Goal: Navigation & Orientation: Find specific page/section

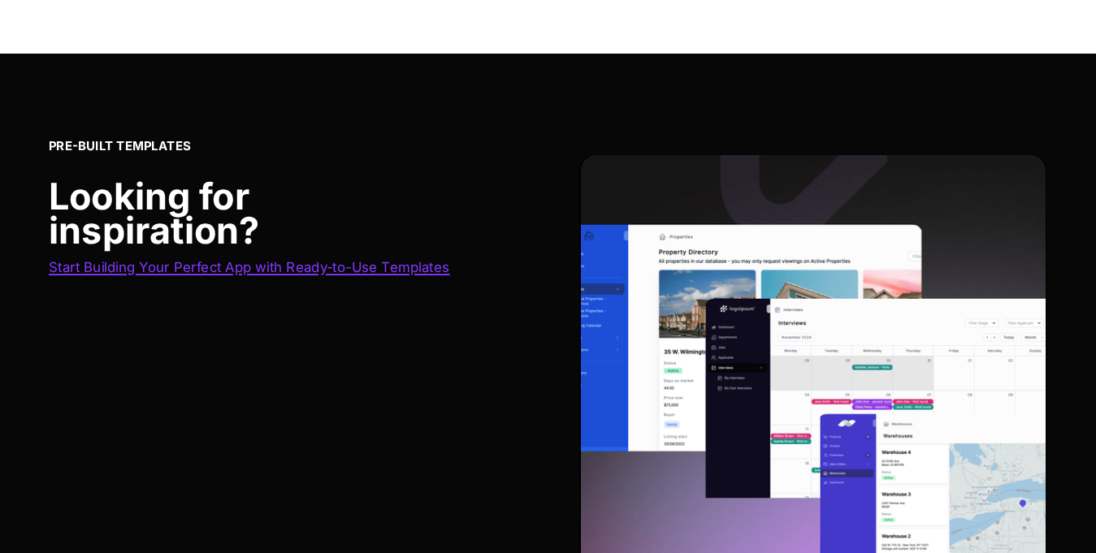
scroll to position [6811, 0]
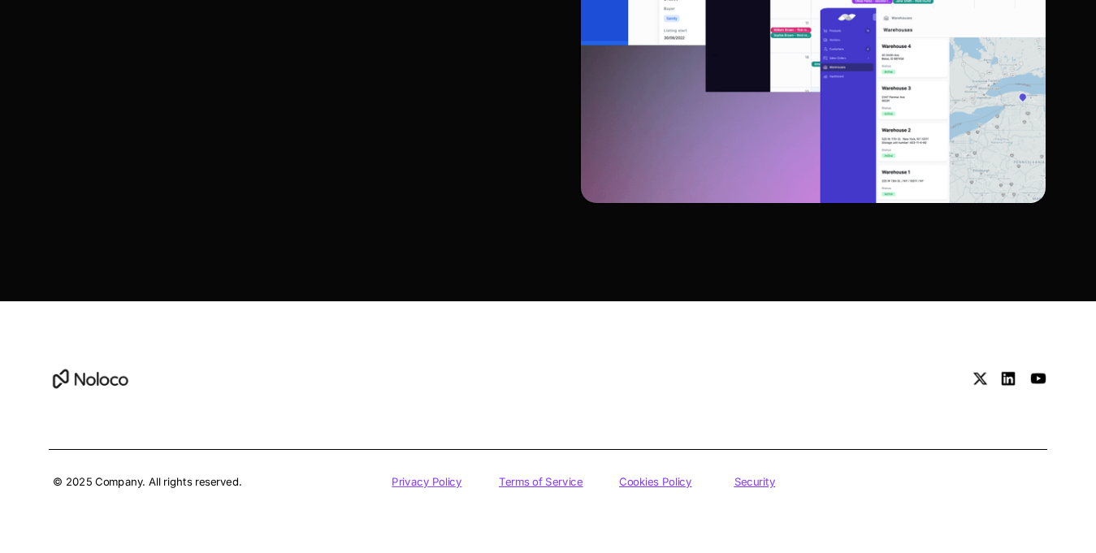
click at [426, 489] on div "© 2025 Company. All rights reserved. Privacy Policy Terms of Service Cookies Po…" at bounding box center [548, 469] width 999 height 41
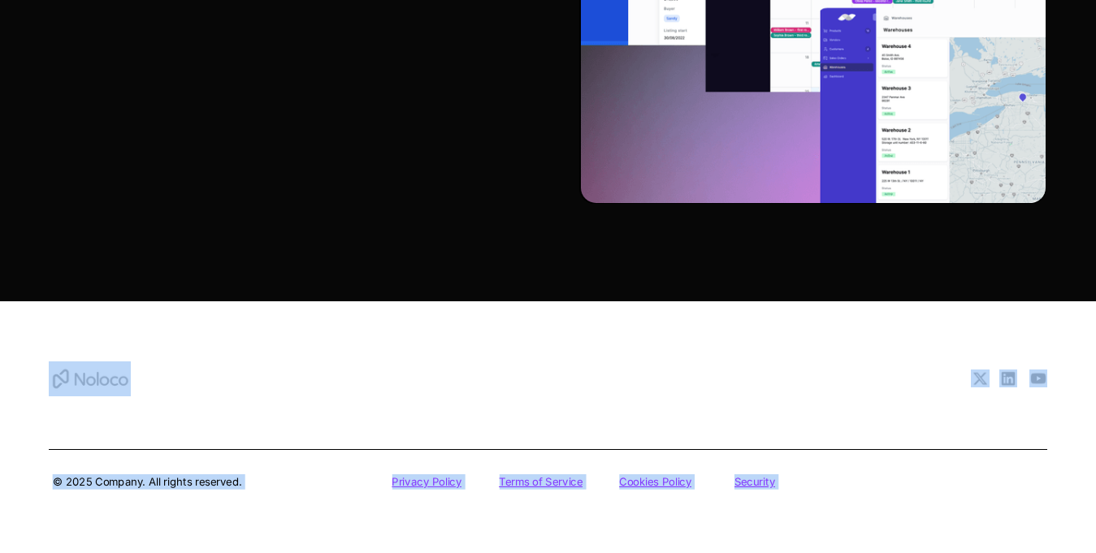
drag, startPoint x: 446, startPoint y: 484, endPoint x: 484, endPoint y: 405, distance: 87.6
click at [446, 483] on u "Privacy Policy" at bounding box center [427, 481] width 70 height 13
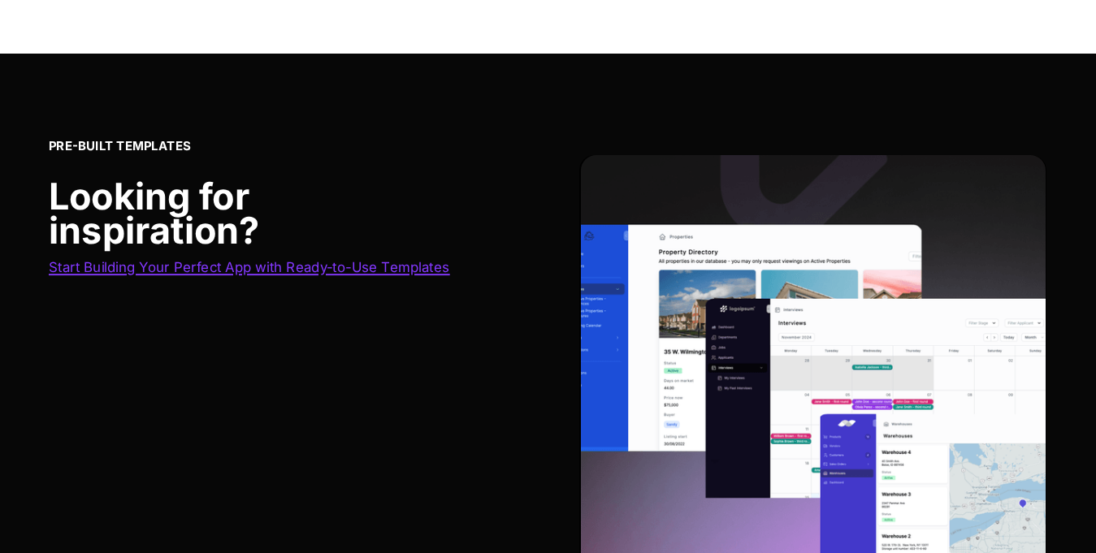
click at [368, 272] on span "Start Building Your Perfect App with Ready-to-Use Templates" at bounding box center [249, 267] width 401 height 16
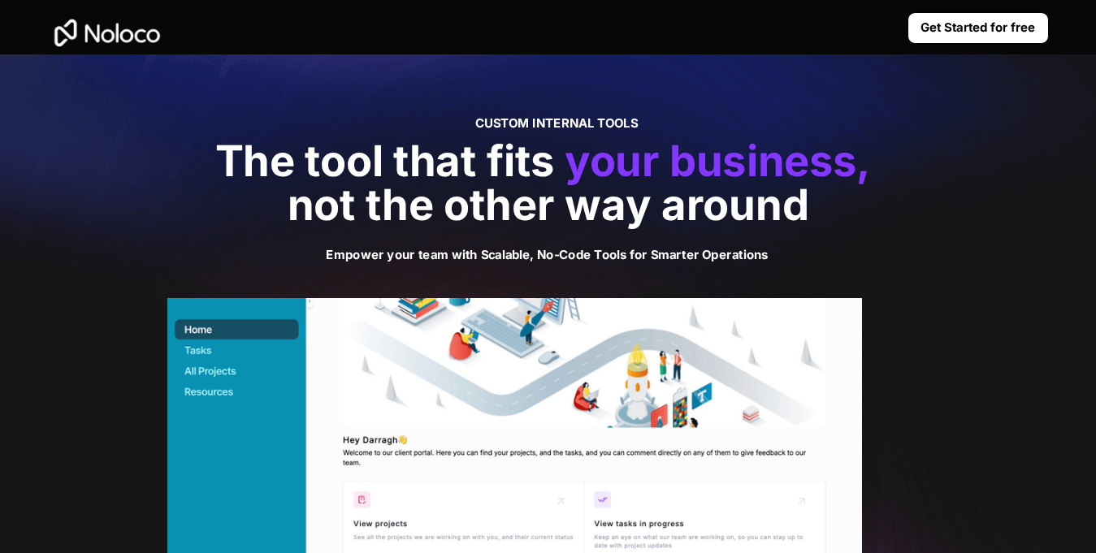
click at [956, 20] on strong "Get Started for free" at bounding box center [978, 27] width 115 height 15
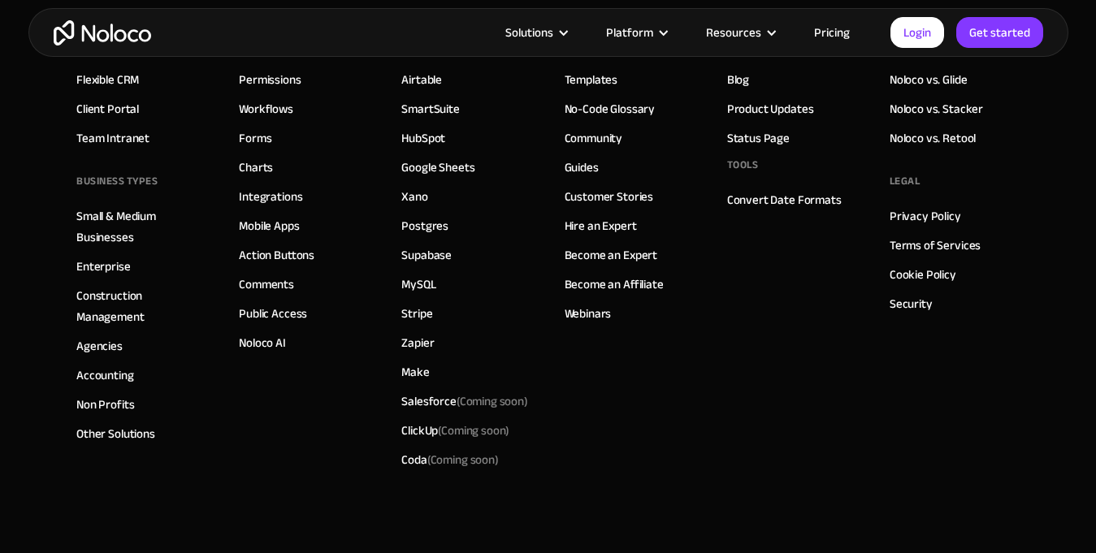
scroll to position [3517, 0]
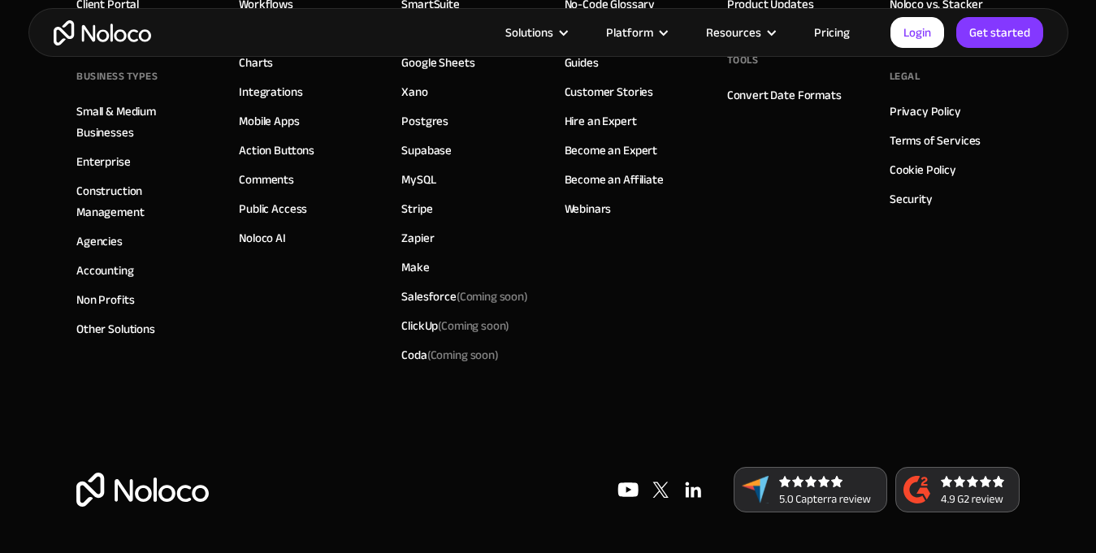
click at [841, 500] on img at bounding box center [811, 490] width 154 height 46
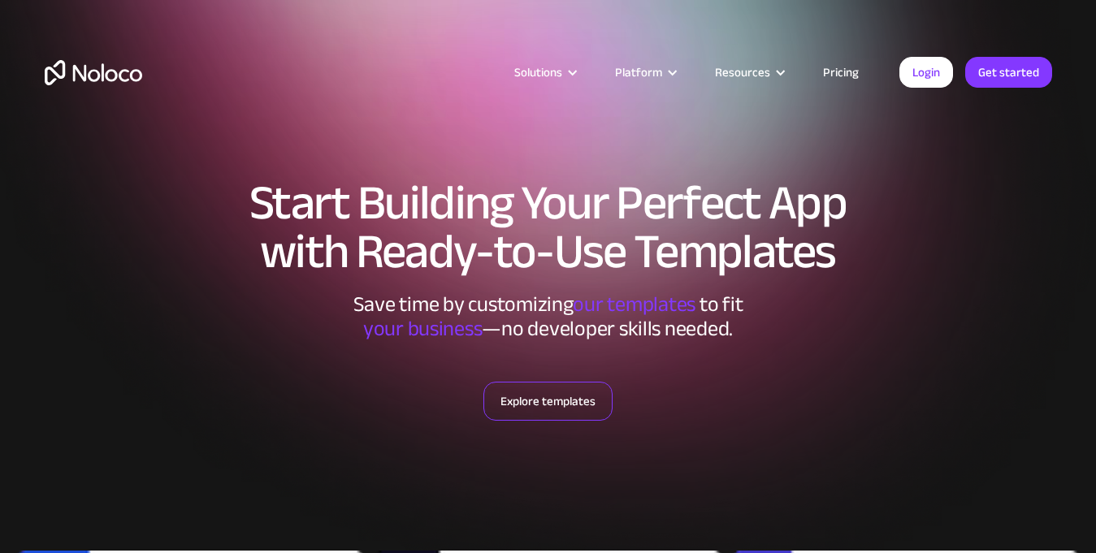
click at [528, 401] on link "Explore templates" at bounding box center [547, 401] width 129 height 39
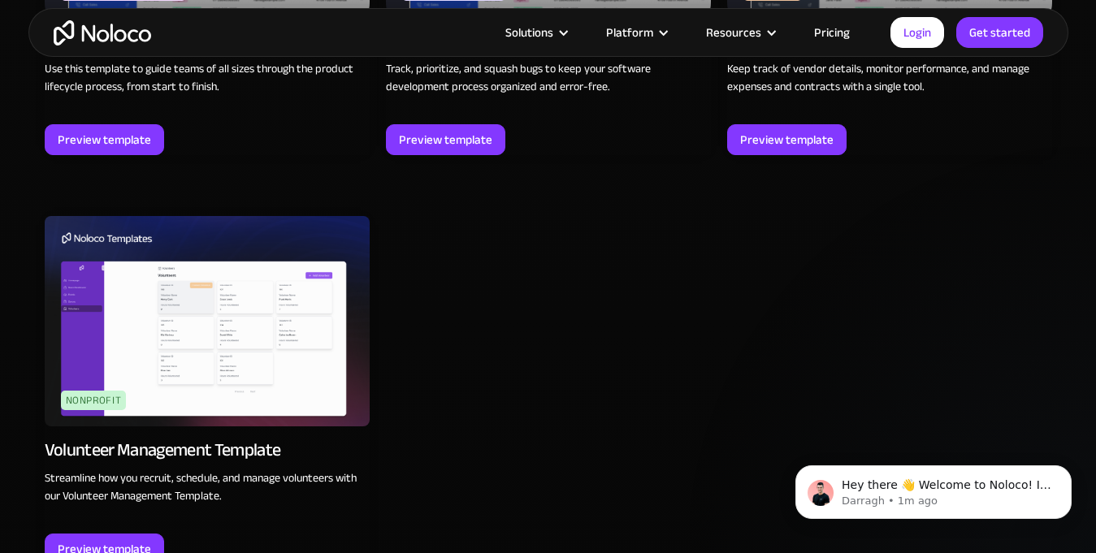
scroll to position [5237, 0]
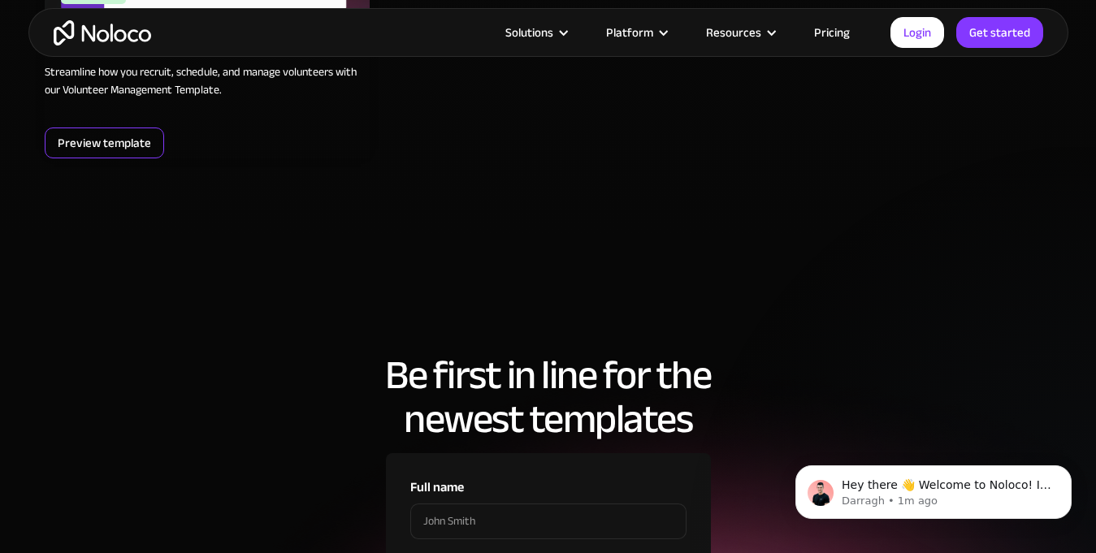
click at [91, 148] on div "Preview template" at bounding box center [104, 142] width 93 height 21
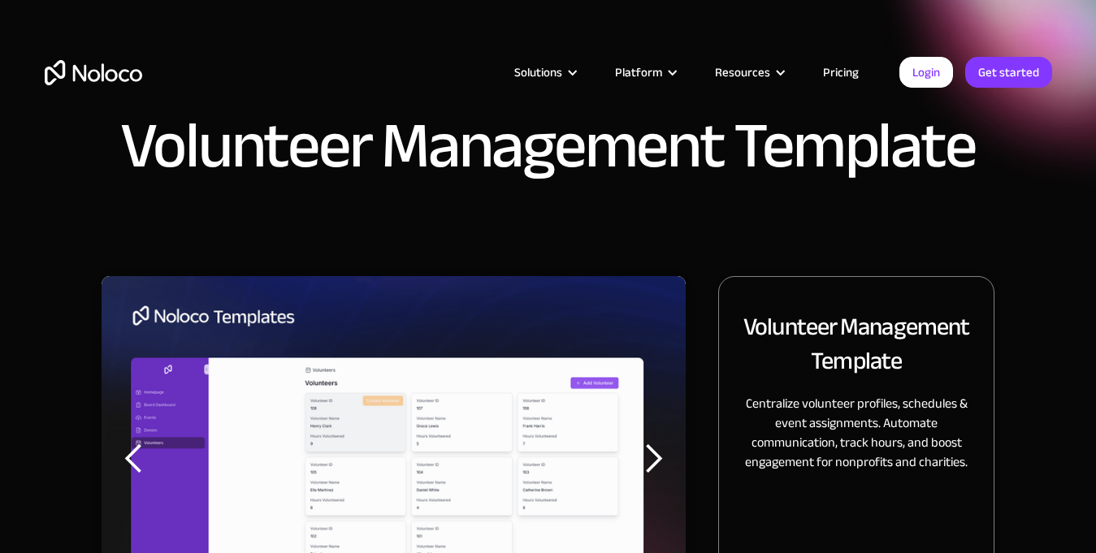
scroll to position [406, 0]
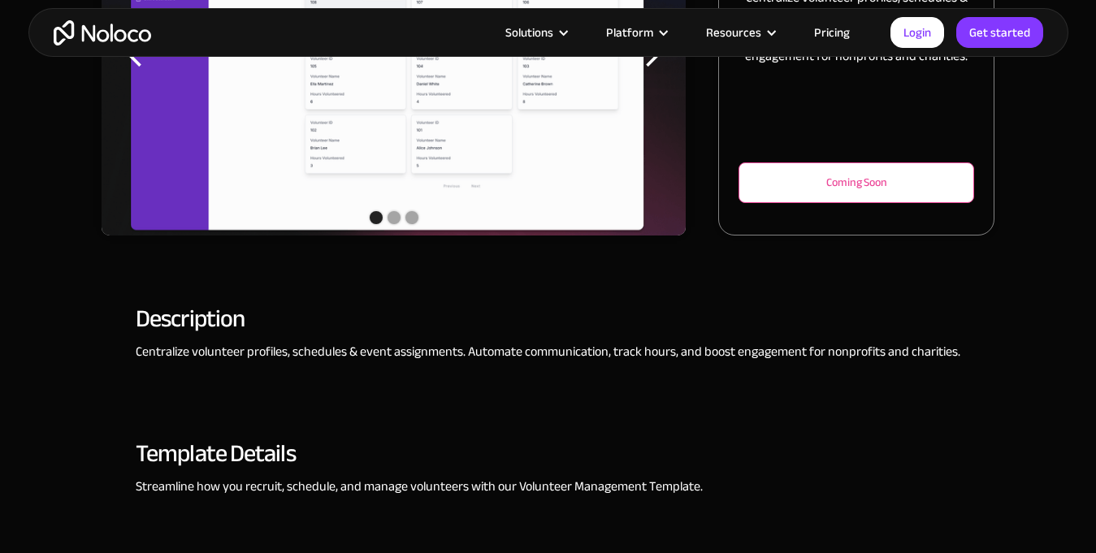
click at [926, 195] on div "Coming Soon" at bounding box center [857, 183] width 236 height 41
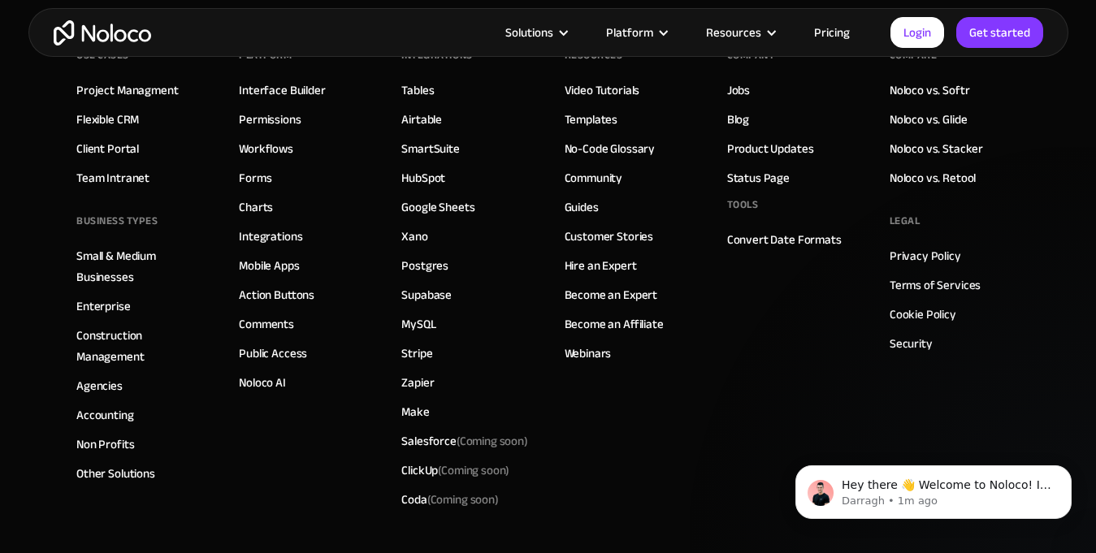
scroll to position [2646, 0]
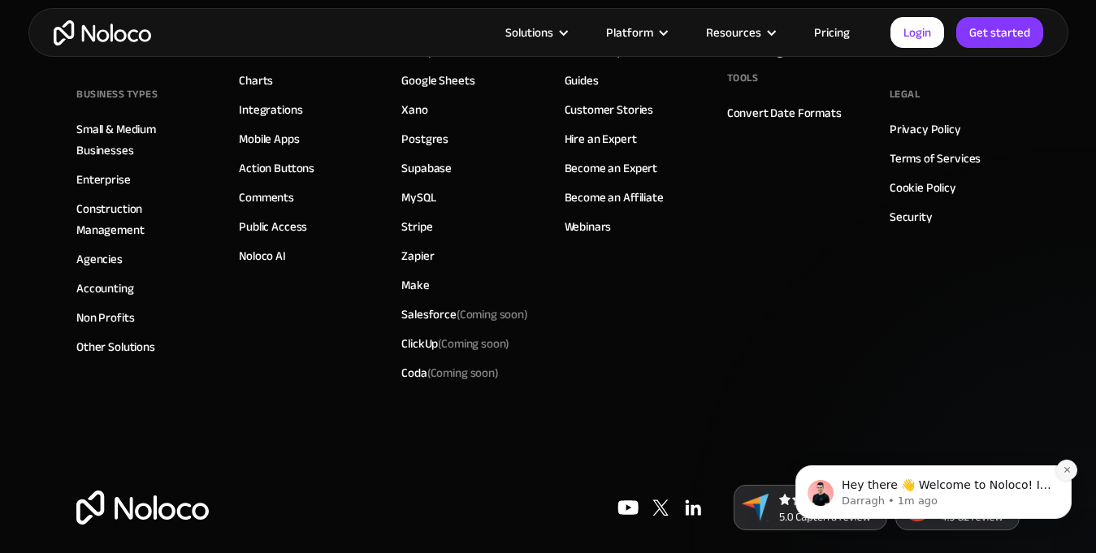
click at [1063, 467] on icon "Dismiss notification" at bounding box center [1067, 470] width 9 height 9
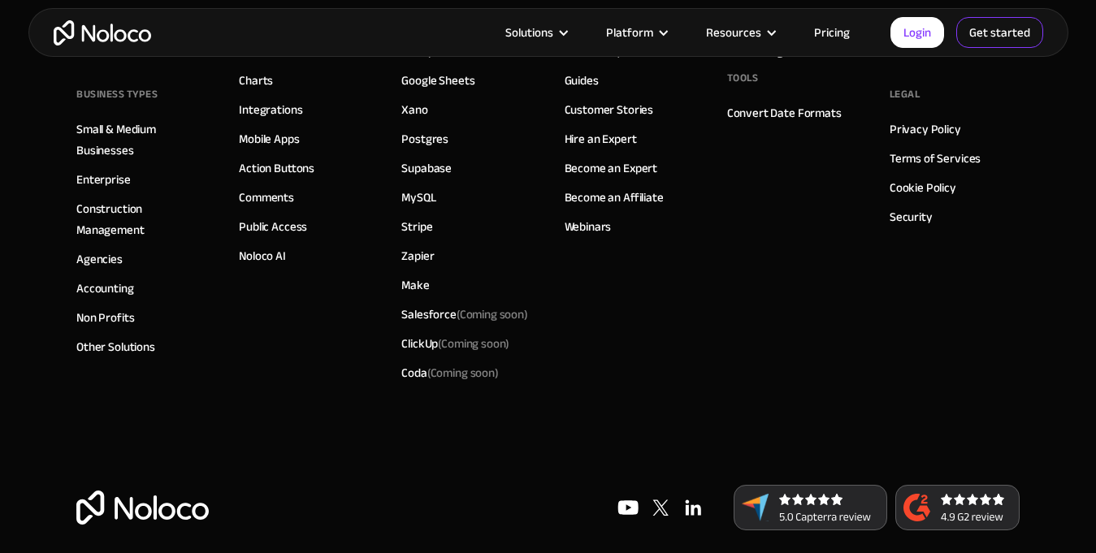
click at [1011, 31] on link "Get started" at bounding box center [999, 32] width 87 height 31
click at [919, 485] on img at bounding box center [957, 508] width 124 height 46
click at [928, 28] on link "Login" at bounding box center [918, 32] width 54 height 31
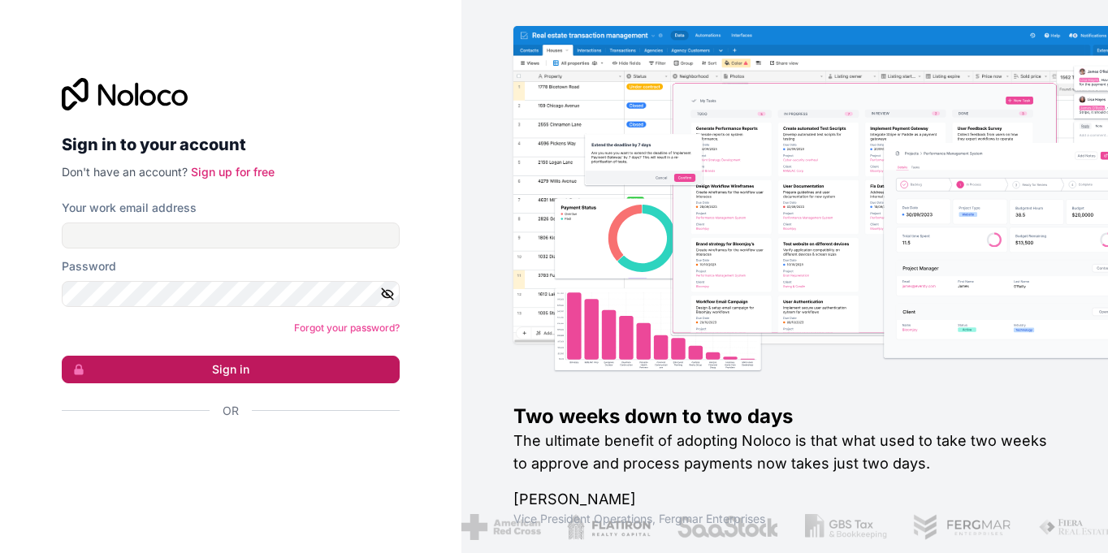
click at [250, 362] on button "Sign in" at bounding box center [231, 370] width 338 height 28
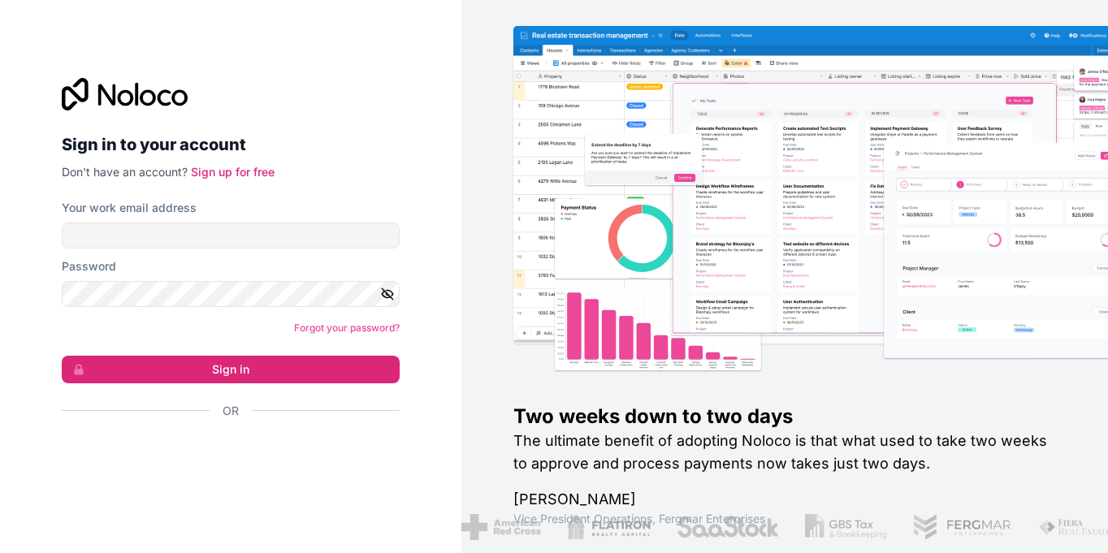
click at [189, 478] on div "Sign in to your account Don't have an account? Sign up for free Your work email…" at bounding box center [231, 277] width 364 height 450
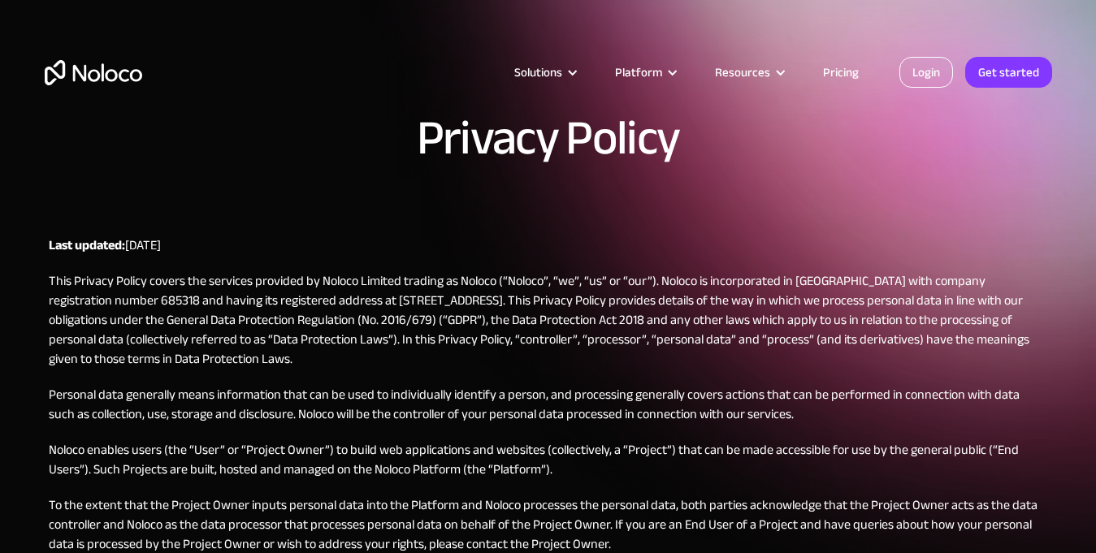
click at [921, 59] on link "Login" at bounding box center [926, 72] width 54 height 31
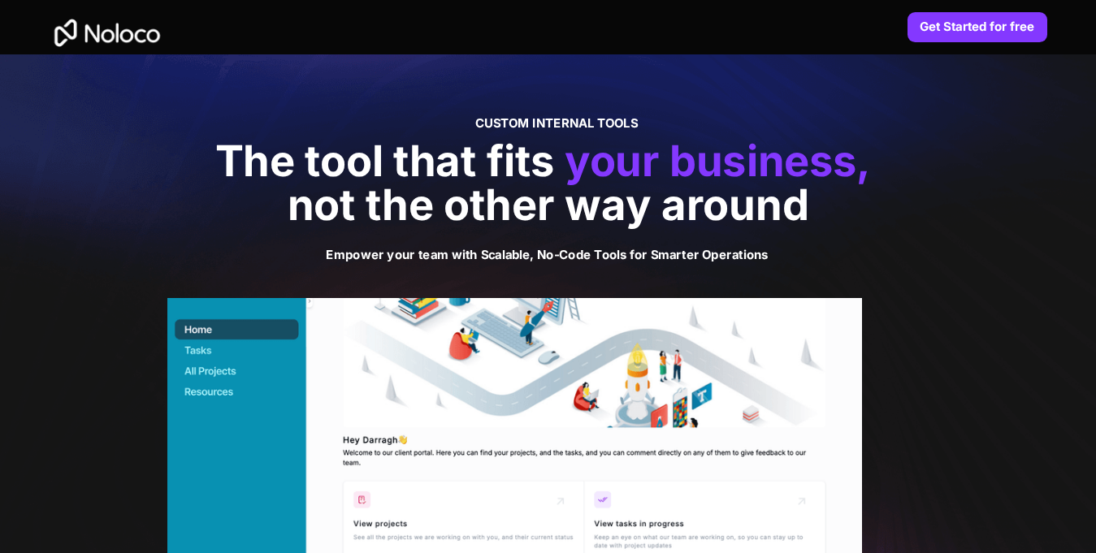
scroll to position [325, 0]
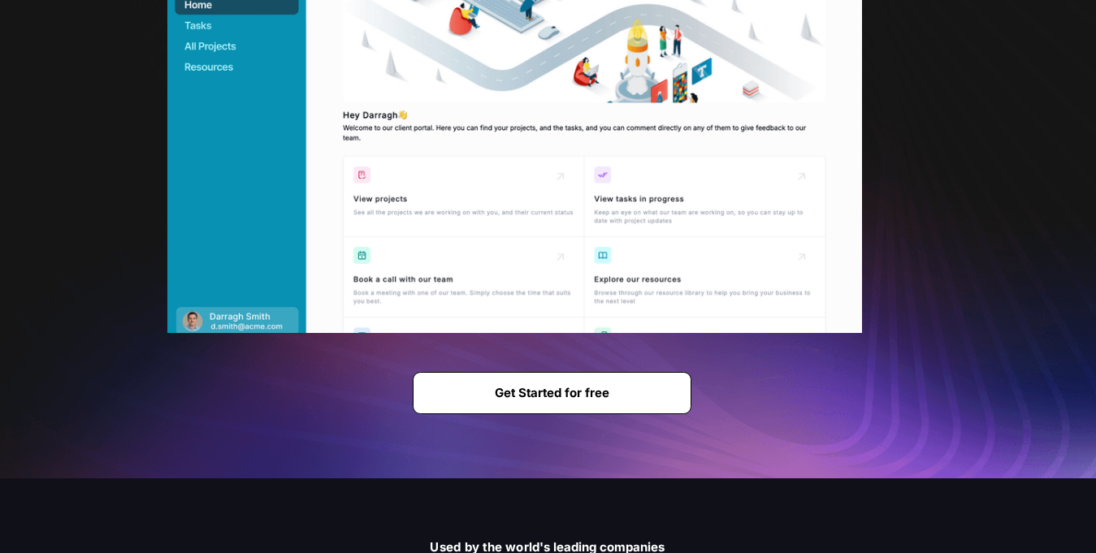
click at [634, 394] on span "Get Started for free" at bounding box center [552, 393] width 277 height 15
